Goal: Navigation & Orientation: Locate item on page

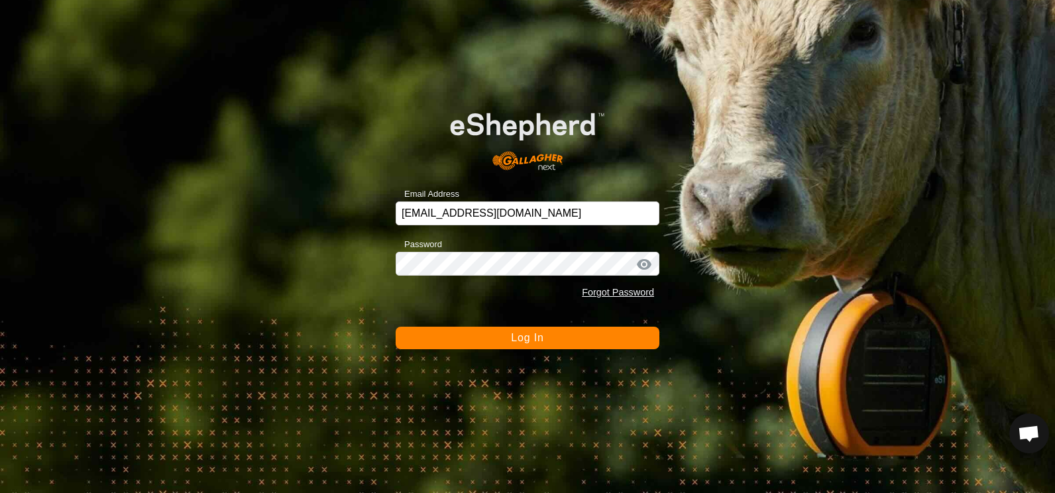
click at [530, 338] on span "Log In" at bounding box center [527, 337] width 32 height 11
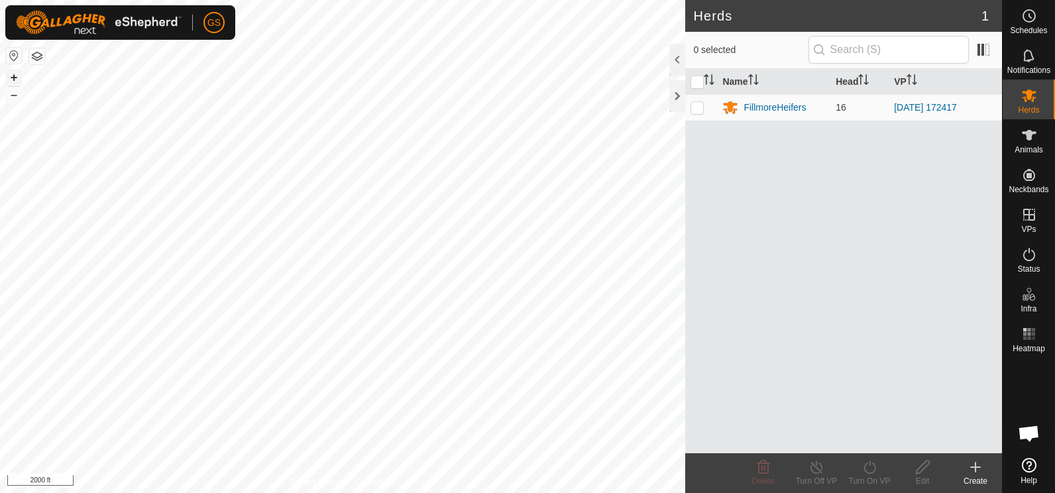
click at [12, 76] on button "+" at bounding box center [14, 78] width 16 height 16
click at [13, 95] on button "–" at bounding box center [14, 95] width 16 height 16
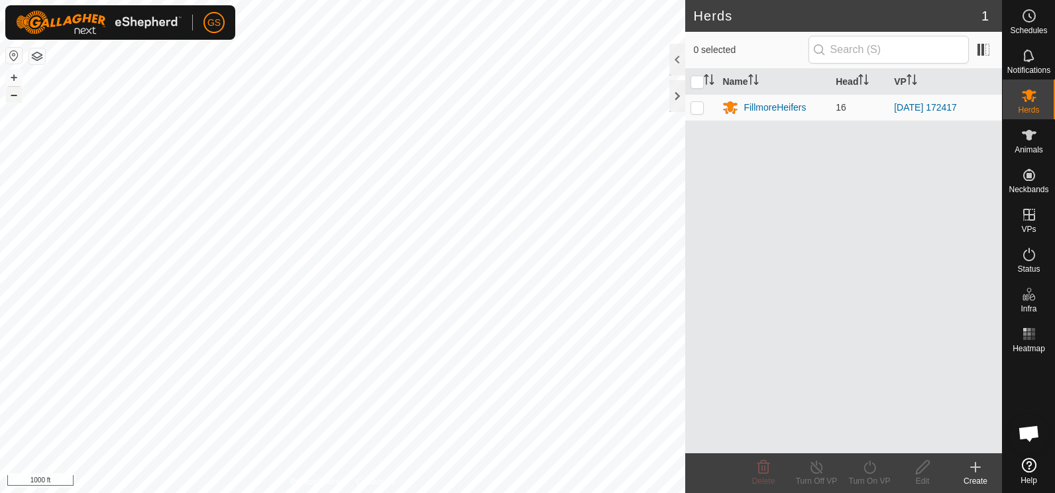
click at [13, 95] on button "–" at bounding box center [14, 95] width 16 height 16
click at [13, 77] on button "+" at bounding box center [14, 78] width 16 height 16
click at [15, 81] on button "+" at bounding box center [14, 78] width 16 height 16
